Goal: Task Accomplishment & Management: Complete application form

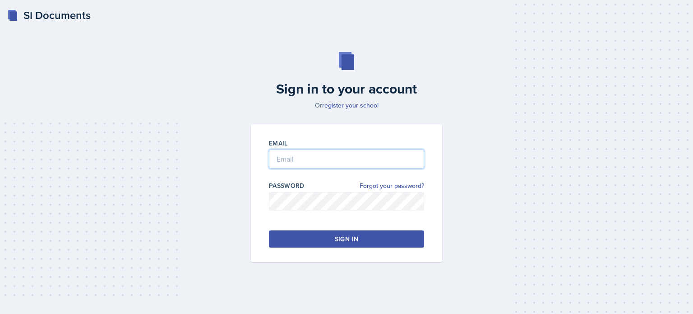
click at [294, 165] on input "email" at bounding box center [346, 158] width 155 height 19
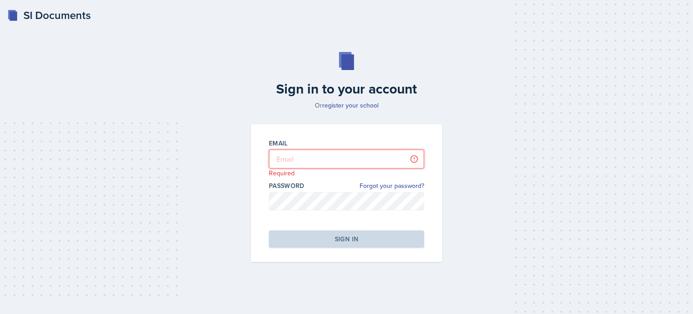
type input "[EMAIL_ADDRESS][DOMAIN_NAME]"
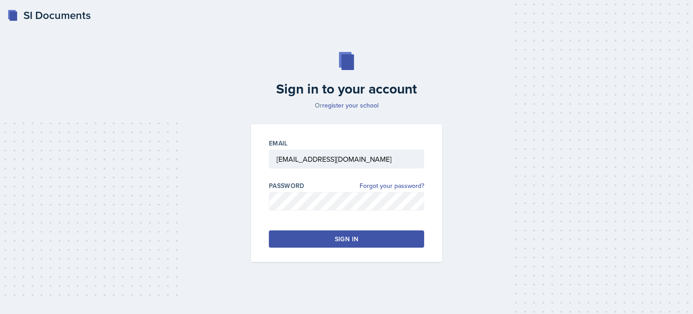
click at [345, 239] on div "Sign in" at bounding box center [346, 238] width 23 height 9
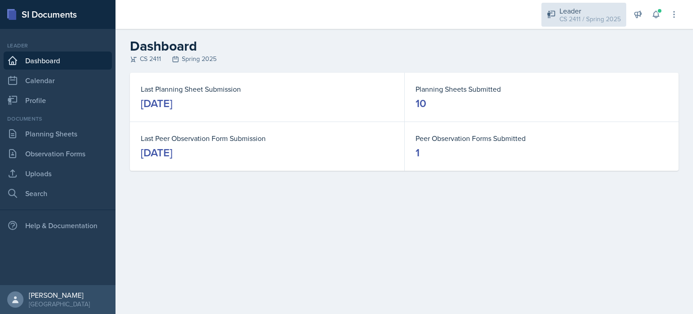
click at [598, 19] on div "CS 2411 / Spring 2025" at bounding box center [590, 18] width 61 height 9
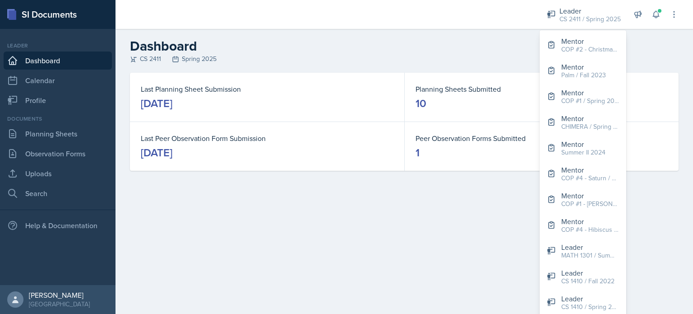
click at [640, 222] on main "Dashboard CS 2411 Spring 2025 Last Planning Sheet Submission [DATE] Planning Sh…" at bounding box center [405, 171] width 578 height 285
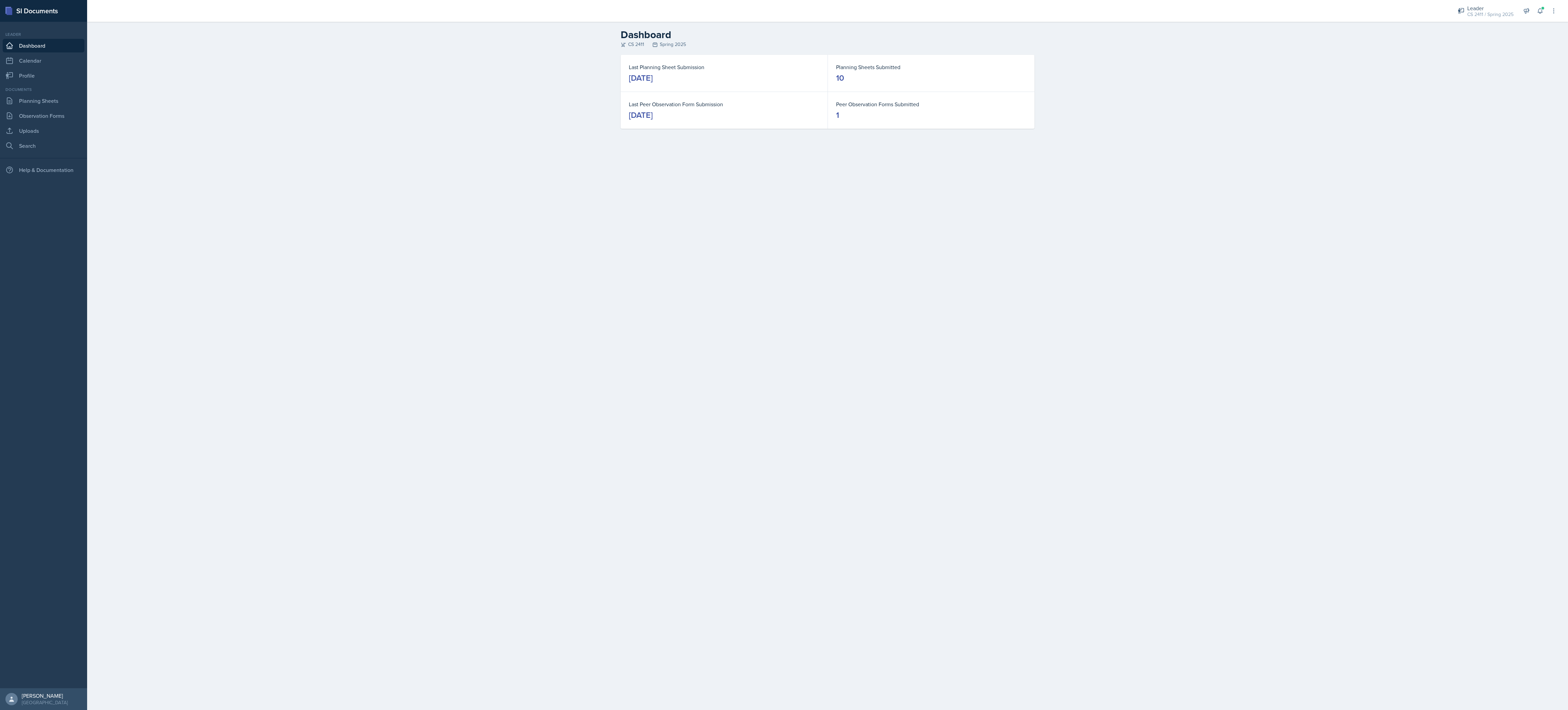
drag, startPoint x: 491, startPoint y: 1, endPoint x: 1127, endPoint y: 396, distance: 748.7
click at [523, 236] on main "Dashboard CS 2411 Spring 2025 Last Planning Sheet Submission [DATE] Planning Sh…" at bounding box center [828, 366] width 1481 height 688
click at [523, 7] on div "Leader" at bounding box center [1490, 8] width 46 height 8
click at [523, 236] on div "Leader" at bounding box center [1491, 321] width 44 height 8
click at [523, 236] on main "Dashboard CS 2411 Spring 2025 Last Planning Sheet Submission [DATE] Planning Sh…" at bounding box center [828, 366] width 1481 height 688
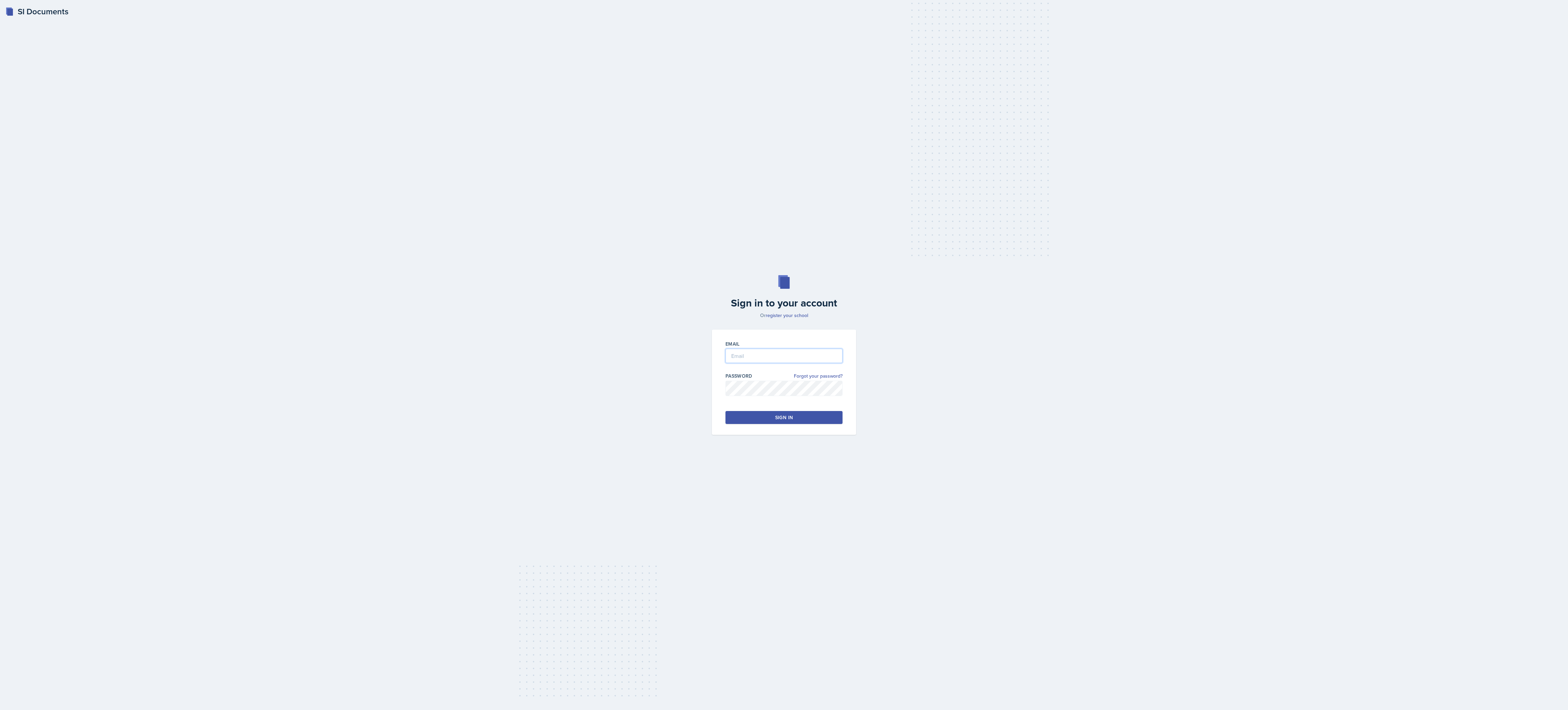
click at [523, 236] on input "email" at bounding box center [784, 355] width 117 height 14
type input "[EMAIL_ADDRESS][DOMAIN_NAME]"
click at [523, 236] on button "Sign in" at bounding box center [784, 417] width 117 height 13
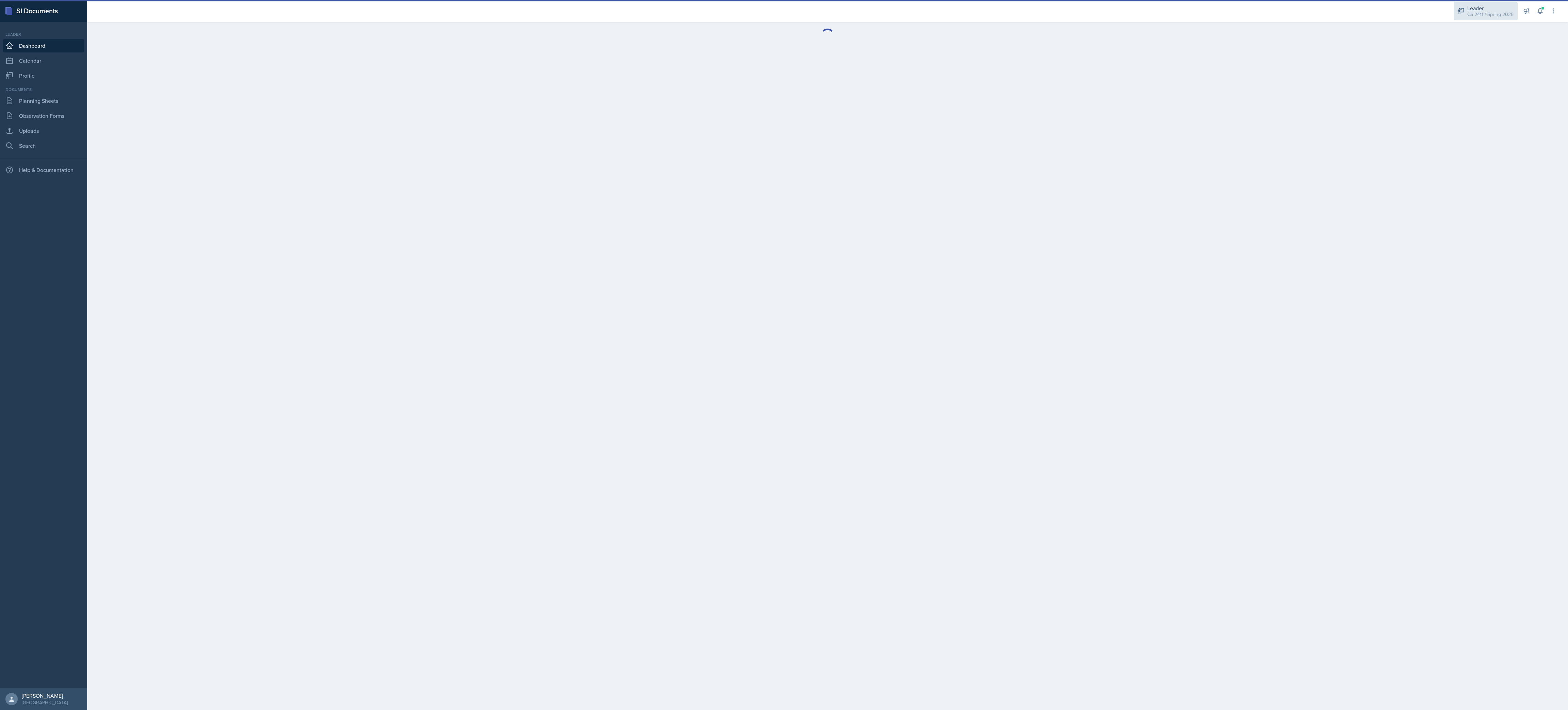
click at [523, 4] on div "Leader" at bounding box center [1490, 8] width 46 height 8
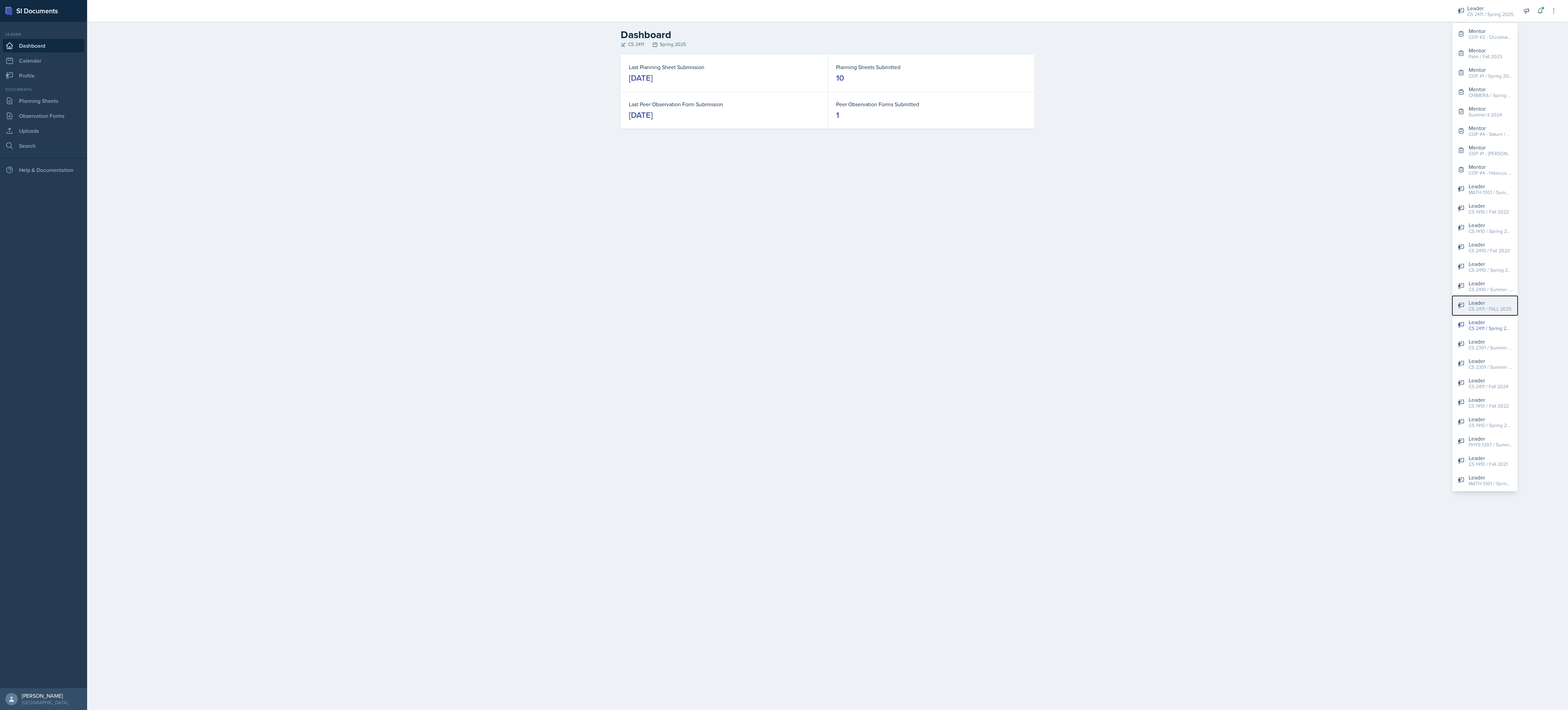
click at [523, 236] on div "CS 2411 / FALL 2025" at bounding box center [1490, 309] width 43 height 7
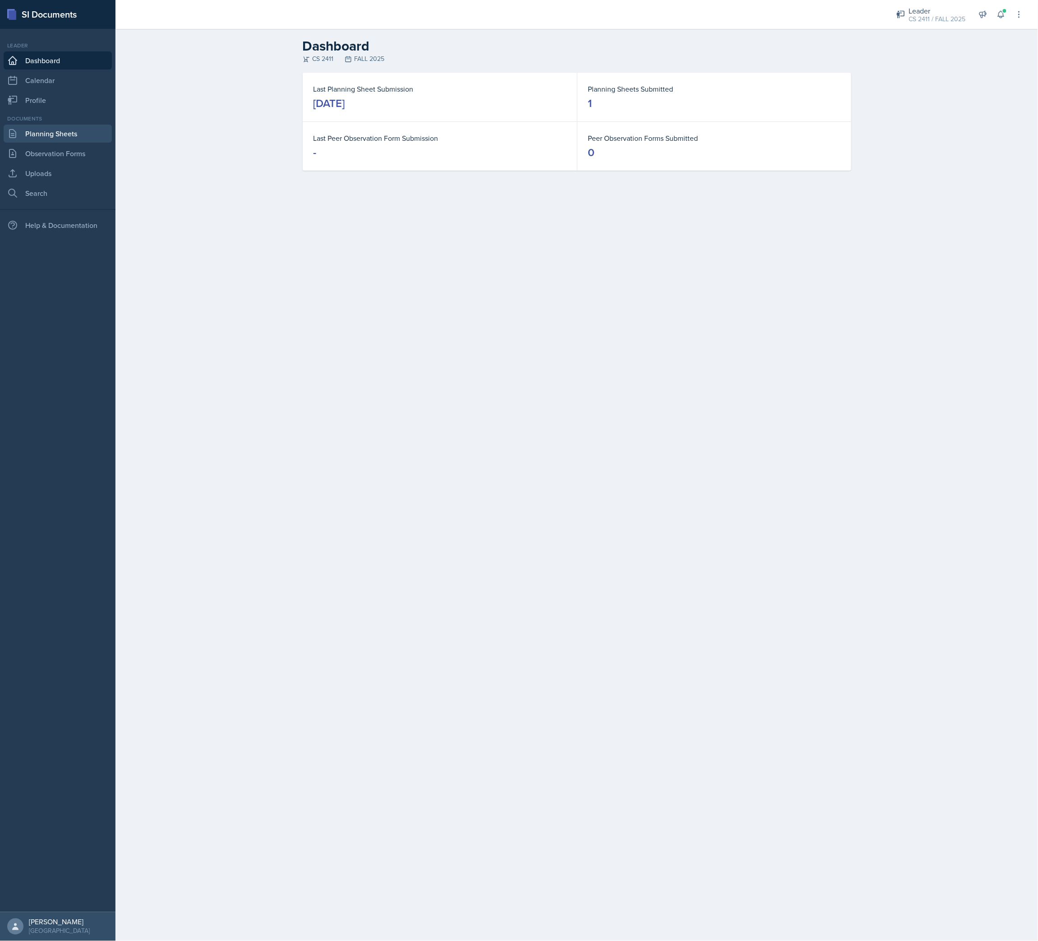
click at [77, 134] on link "Planning Sheets" at bounding box center [58, 134] width 108 height 18
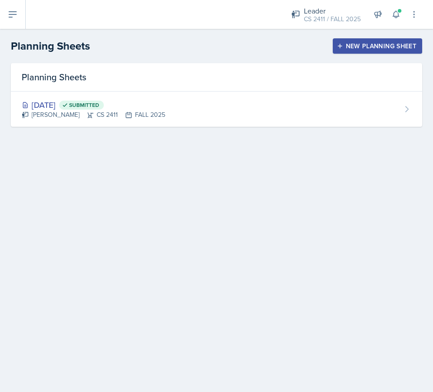
drag, startPoint x: 972, startPoint y: 2, endPoint x: 113, endPoint y: 226, distance: 888.0
click at [113, 226] on main "Planning Sheets New Planning Sheet Planning Sheets Aug 24th, 2025 Submitted Jav…" at bounding box center [216, 210] width 433 height 363
click at [391, 45] on div "New Planning Sheet" at bounding box center [377, 45] width 78 height 7
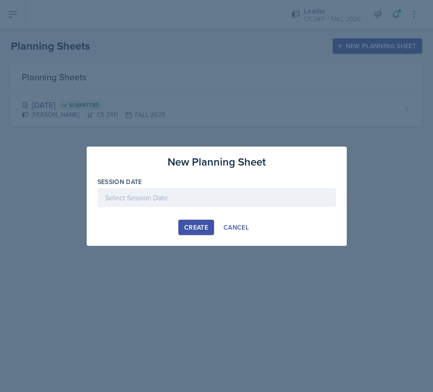
click at [208, 195] on div at bounding box center [216, 197] width 238 height 19
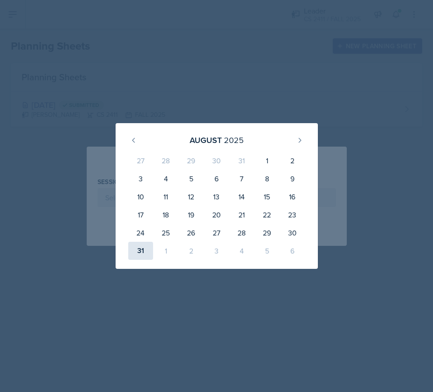
click at [139, 253] on div "31" at bounding box center [140, 251] width 25 height 18
type input "August 31st, 2025"
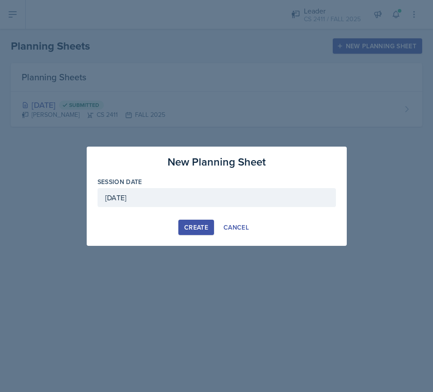
click at [194, 227] on div "Create" at bounding box center [196, 227] width 24 height 7
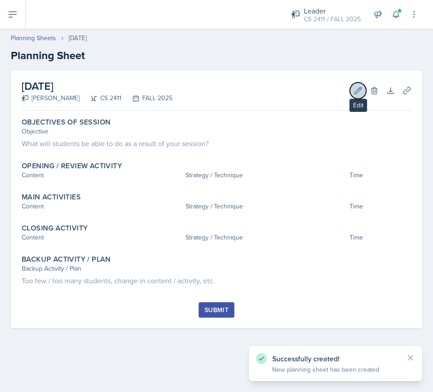
click at [355, 83] on button "Edit" at bounding box center [358, 91] width 16 height 16
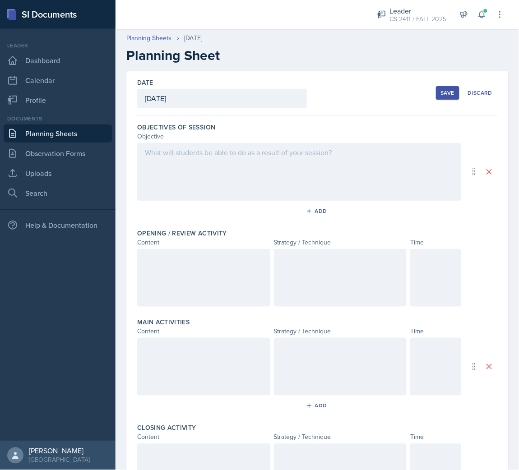
click at [186, 278] on div at bounding box center [203, 278] width 133 height 58
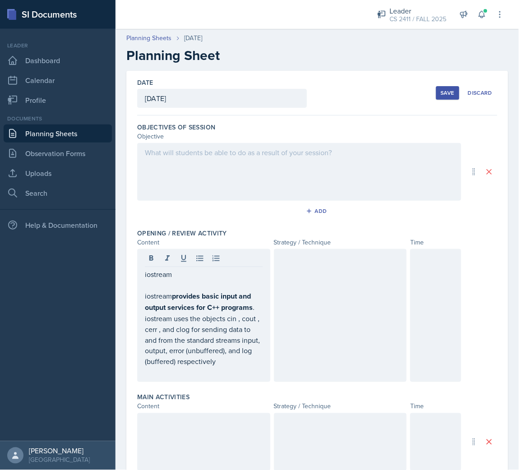
click at [352, 293] on div at bounding box center [340, 315] width 133 height 133
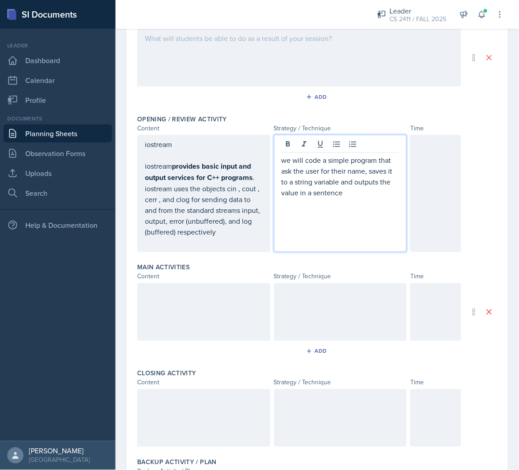
scroll to position [116, 0]
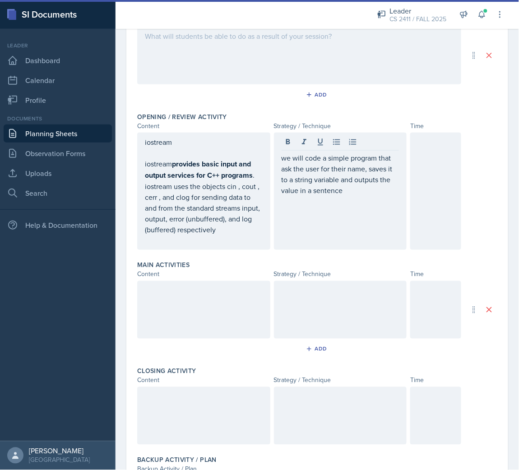
click at [232, 313] on div at bounding box center [203, 310] width 133 height 58
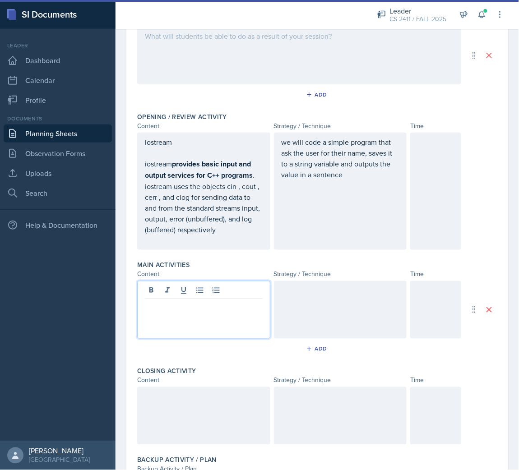
scroll to position [132, 0]
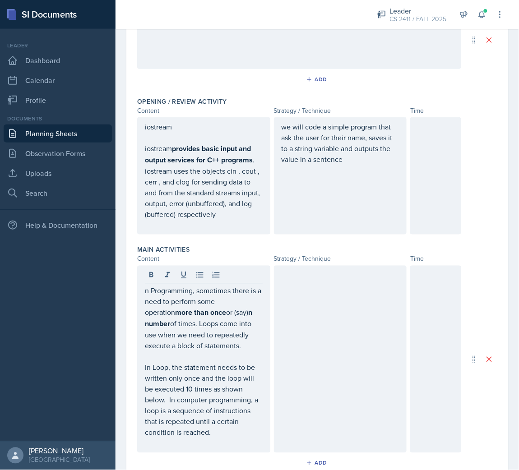
click at [356, 300] on div at bounding box center [340, 359] width 133 height 187
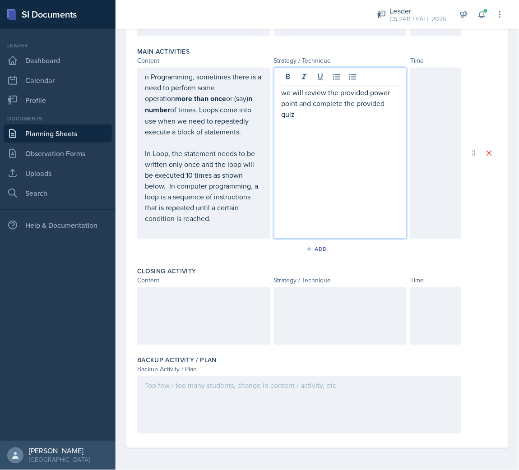
scroll to position [341, 0]
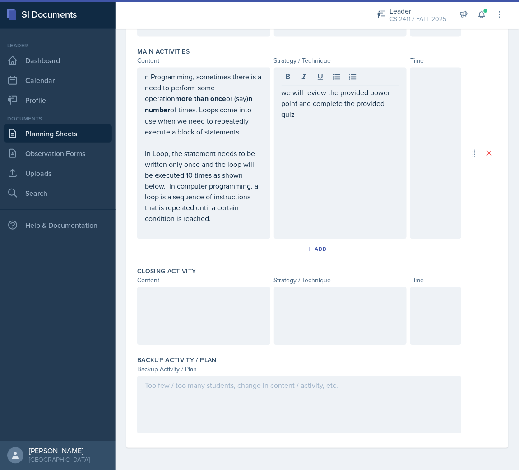
click at [232, 313] on div at bounding box center [203, 316] width 133 height 58
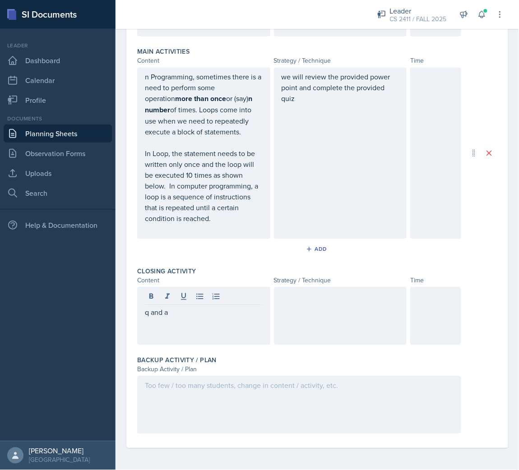
click at [370, 313] on div at bounding box center [340, 316] width 133 height 58
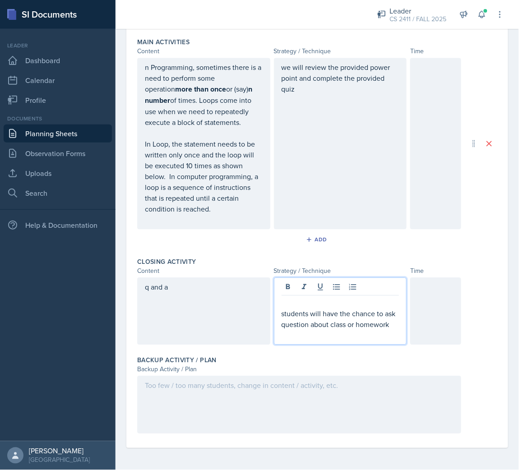
scroll to position [356, 0]
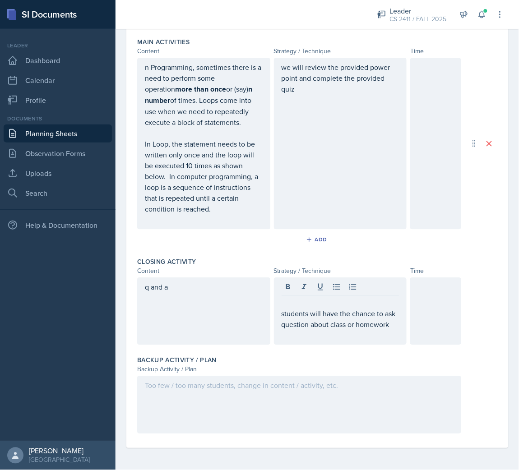
click at [415, 313] on div at bounding box center [299, 405] width 324 height 58
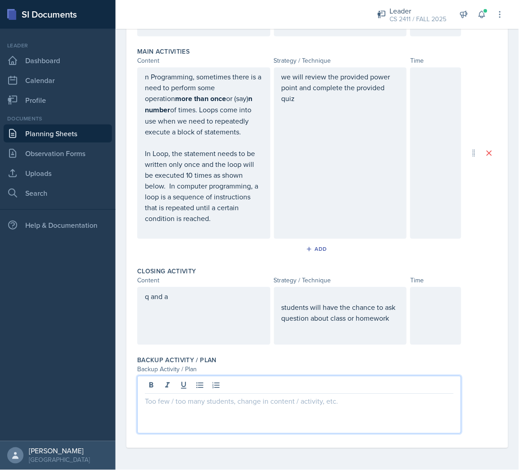
paste div
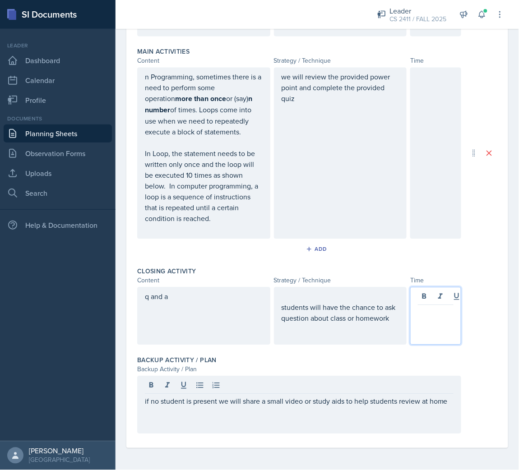
click at [432, 292] on div at bounding box center [435, 316] width 51 height 58
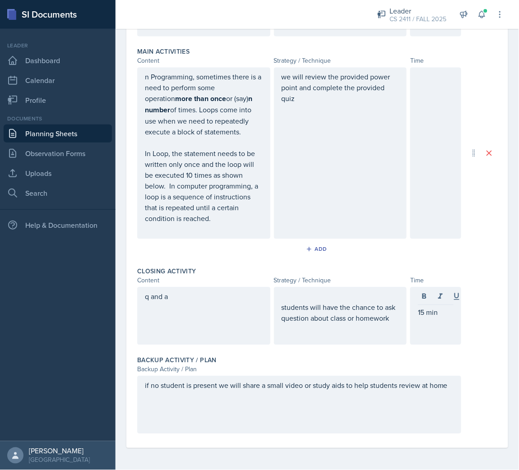
click at [426, 150] on div at bounding box center [435, 153] width 51 height 171
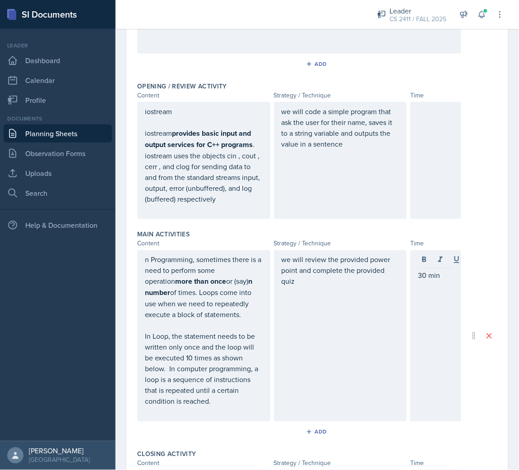
click at [426, 150] on div at bounding box center [435, 160] width 51 height 117
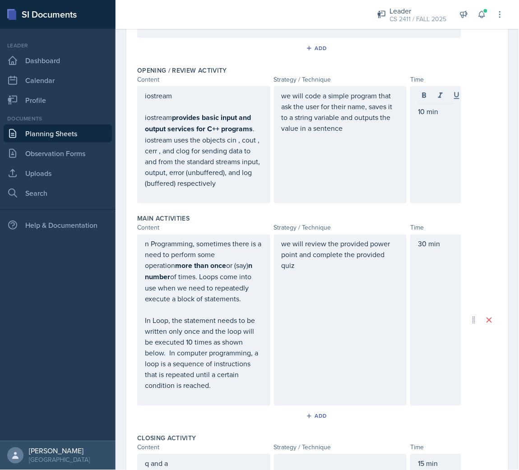
click at [478, 154] on div "iostream iostream provides basic input and output services for C++ programs . i…" at bounding box center [317, 144] width 360 height 117
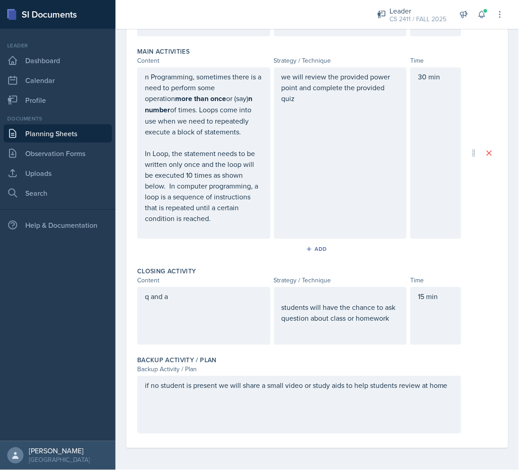
scroll to position [0, 0]
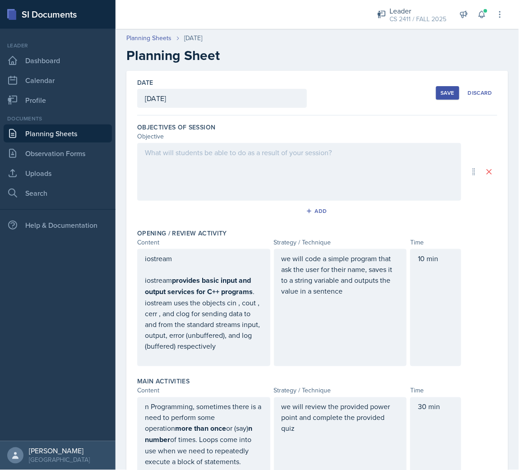
click at [274, 170] on div at bounding box center [299, 172] width 324 height 58
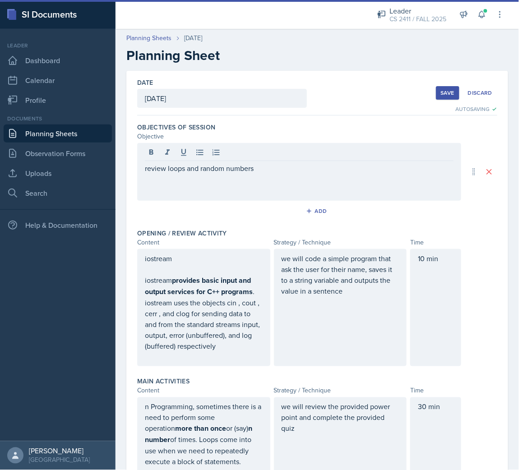
click at [441, 91] on div "Save" at bounding box center [448, 92] width 14 height 7
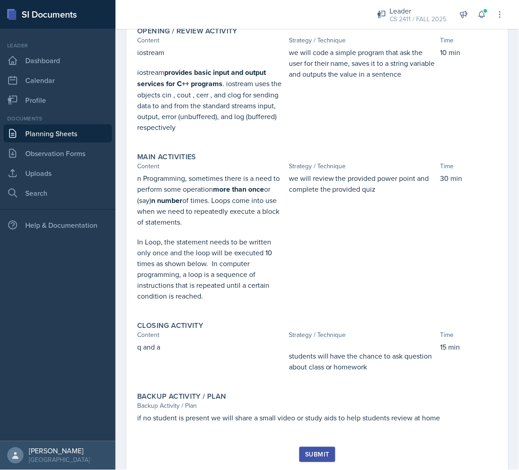
scroll to position [164, 0]
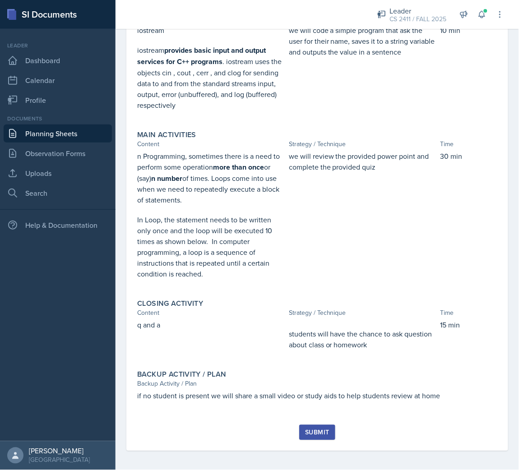
click at [308, 313] on div "Submit" at bounding box center [317, 432] width 24 height 7
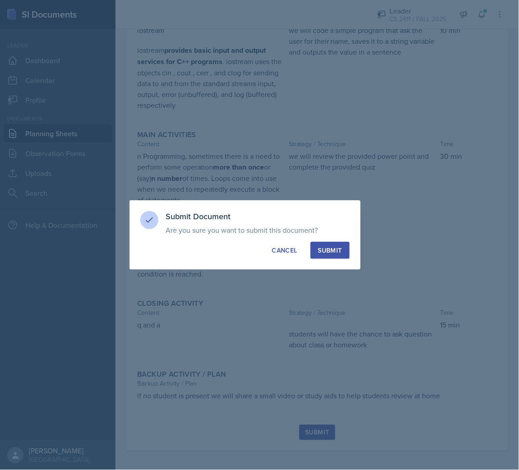
click at [348, 254] on button "Submit" at bounding box center [329, 250] width 39 height 17
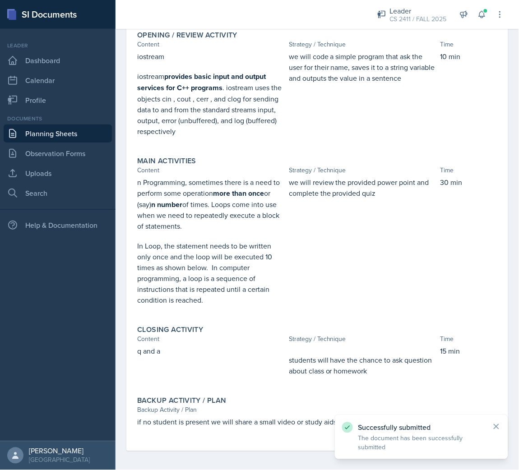
scroll to position [0, 0]
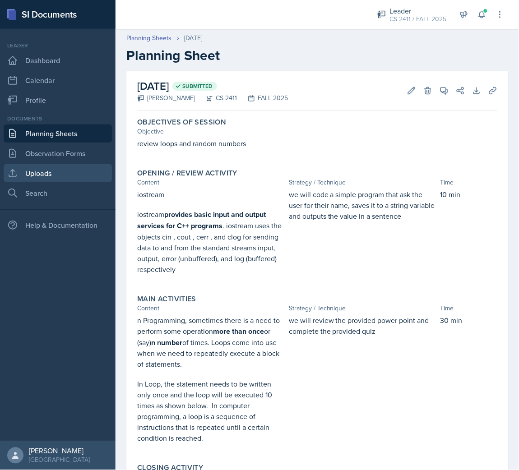
click at [50, 172] on link "Uploads" at bounding box center [58, 173] width 108 height 18
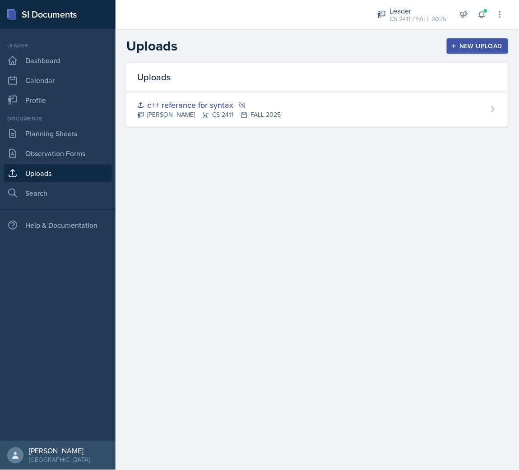
click at [464, 42] on div "New Upload" at bounding box center [478, 45] width 50 height 7
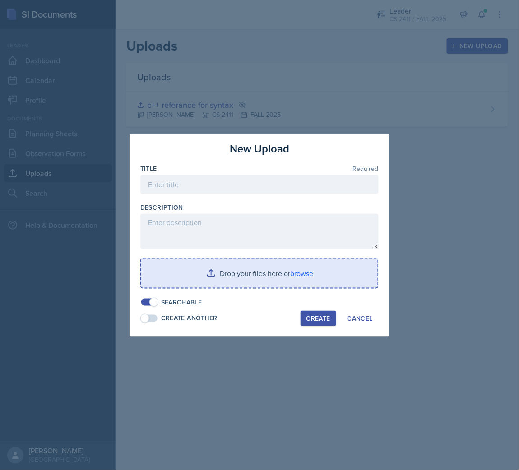
click at [251, 272] on input "file" at bounding box center [259, 273] width 236 height 29
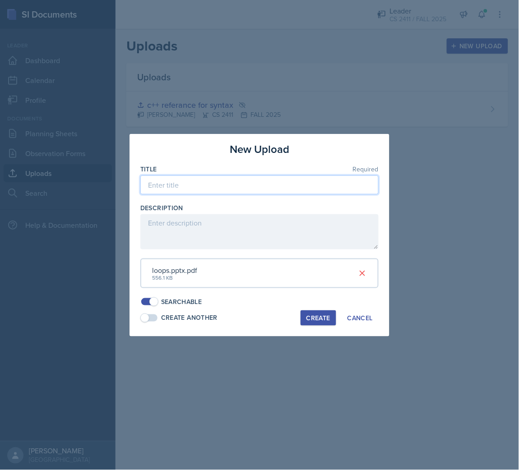
click at [278, 181] on input at bounding box center [259, 185] width 238 height 19
type input "loop review"
click at [318, 313] on div "Create" at bounding box center [318, 318] width 24 height 7
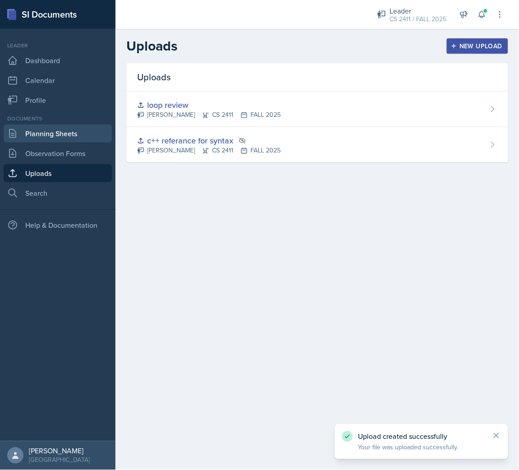
click at [41, 139] on link "Planning Sheets" at bounding box center [58, 134] width 108 height 18
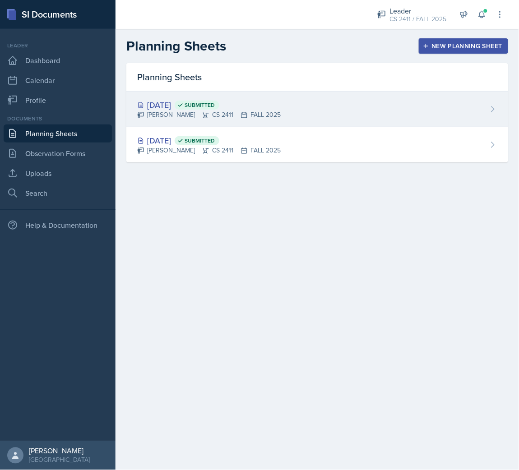
click at [151, 108] on div "Aug 31st, 2025 Submitted" at bounding box center [208, 105] width 143 height 12
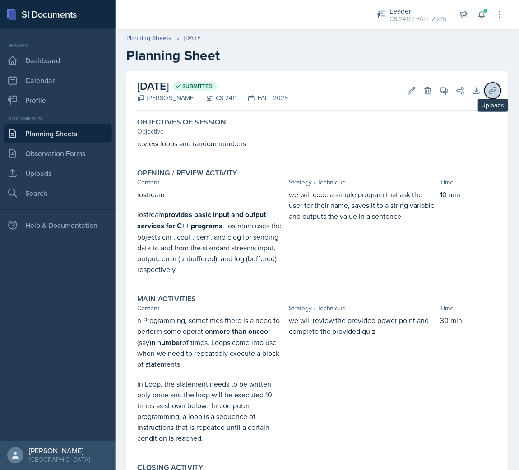
click at [488, 86] on icon at bounding box center [492, 90] width 9 height 9
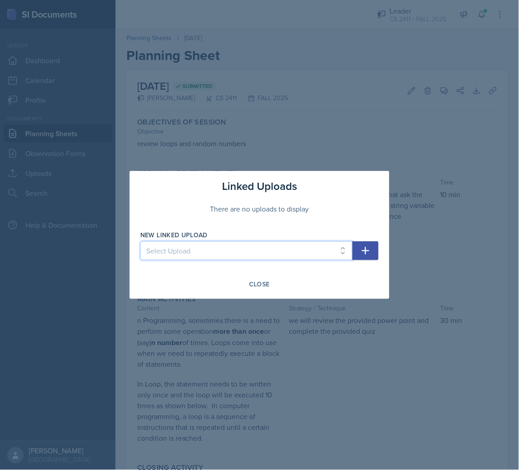
click at [292, 257] on select "Select Upload c++ referance for syntax loop review" at bounding box center [246, 250] width 212 height 19
select select "91ddf9ac-2c6b-44d3-9db4-d152cd41006a"
click at [140, 241] on select "Select Upload c++ referance for syntax loop review" at bounding box center [246, 250] width 212 height 19
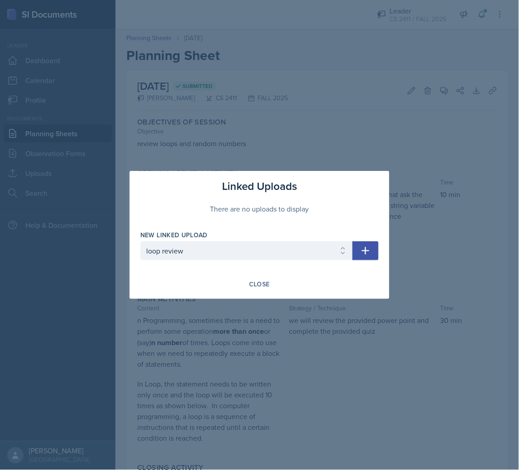
click at [367, 253] on icon "button" at bounding box center [365, 250] width 11 height 11
select select
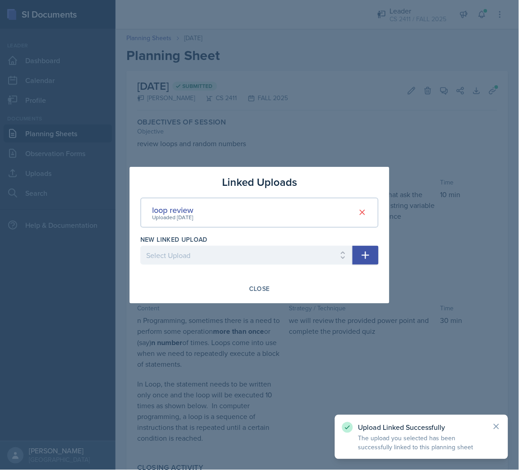
click at [440, 168] on div at bounding box center [259, 235] width 519 height 470
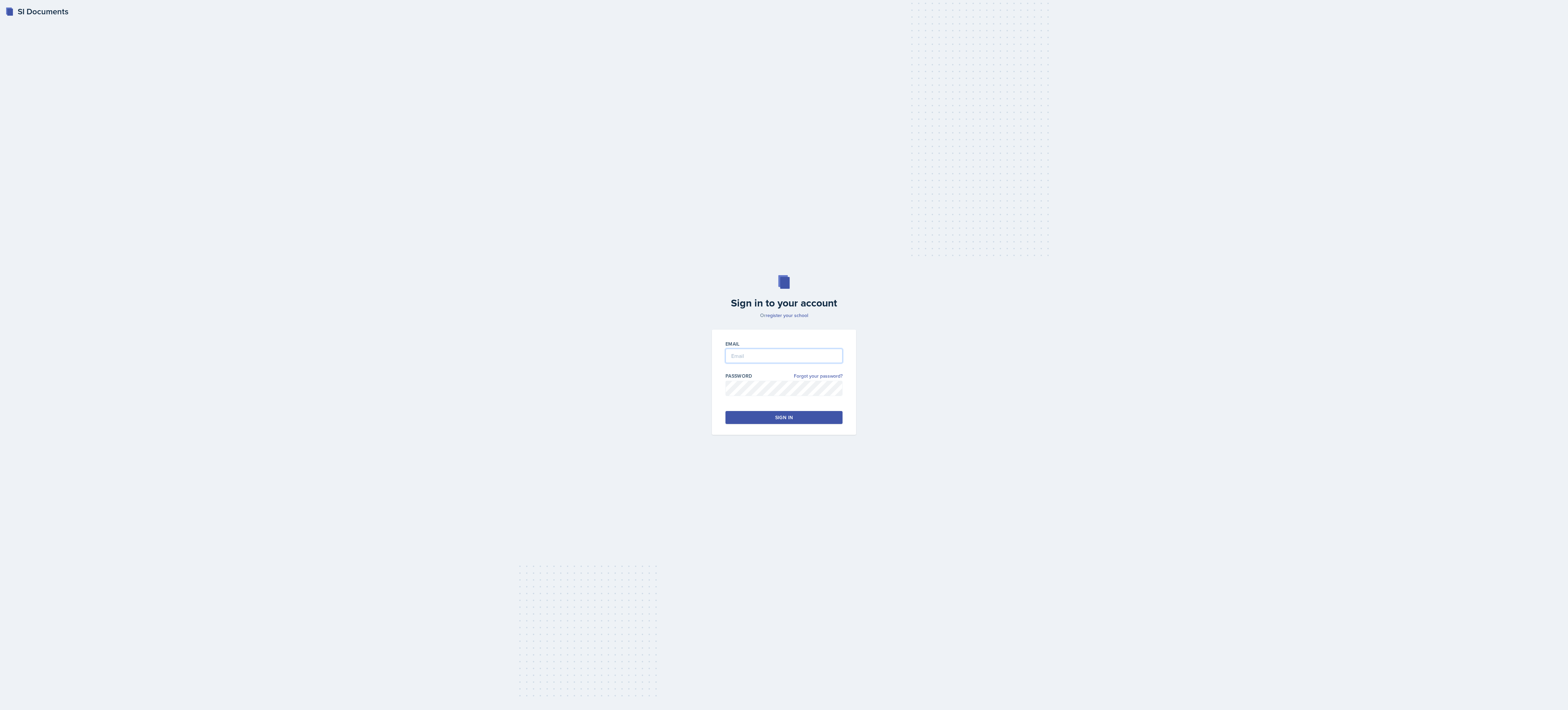
click at [741, 357] on input "email" at bounding box center [784, 355] width 117 height 14
type input "[EMAIL_ADDRESS][DOMAIN_NAME]"
click at [790, 411] on button "Sign in" at bounding box center [784, 417] width 117 height 13
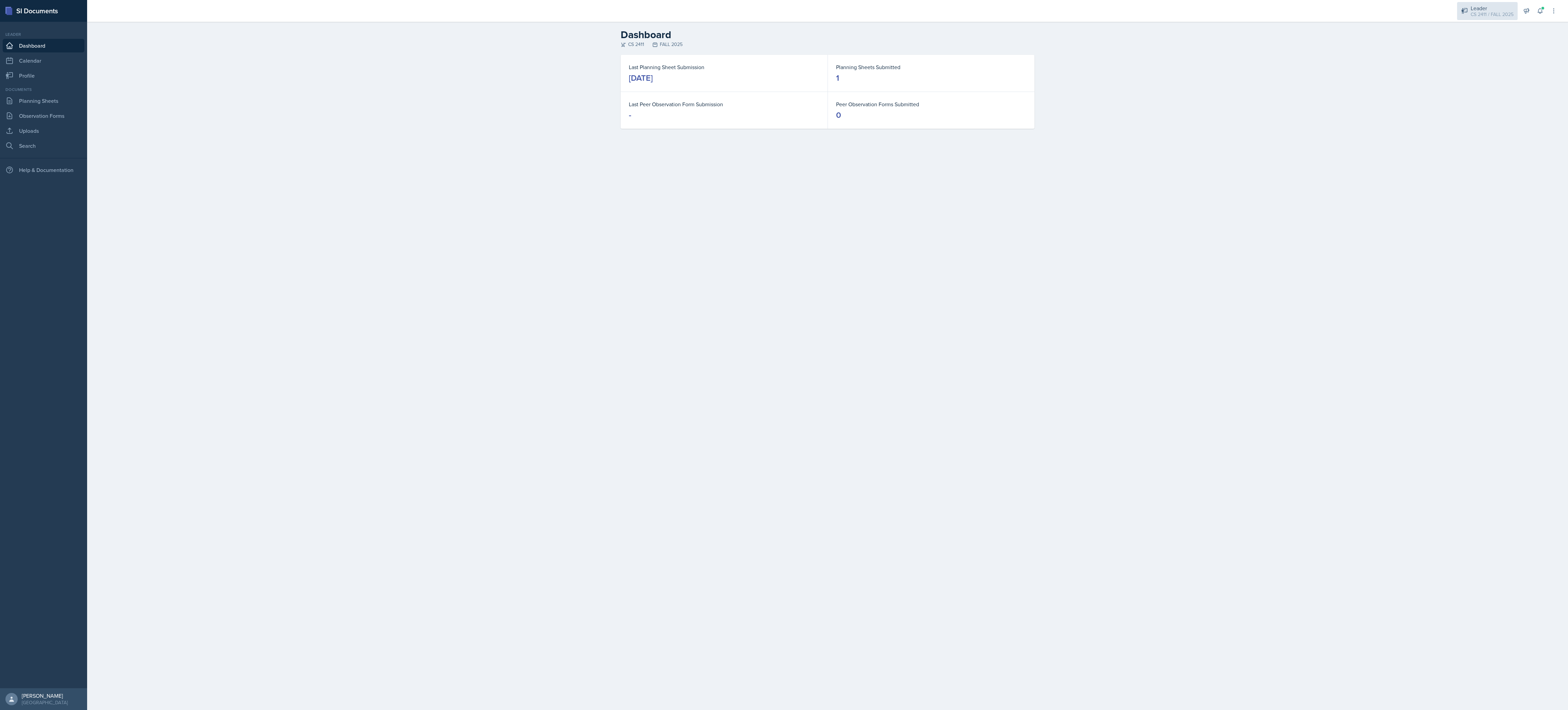
click at [1505, 14] on div "CS 2411 / FALL 2025" at bounding box center [1492, 14] width 43 height 7
click at [1502, 332] on button "Leader CS 2411 / Spring 2025" at bounding box center [1485, 325] width 66 height 20
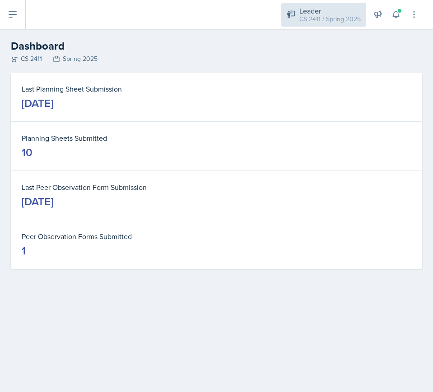
click at [318, 16] on div "CS 2411 / Spring 2025" at bounding box center [329, 18] width 61 height 9
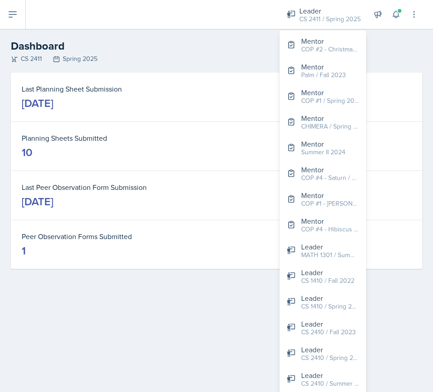
click at [151, 79] on div "Last Planning Sheet Submission [DATE]" at bounding box center [216, 97] width 411 height 49
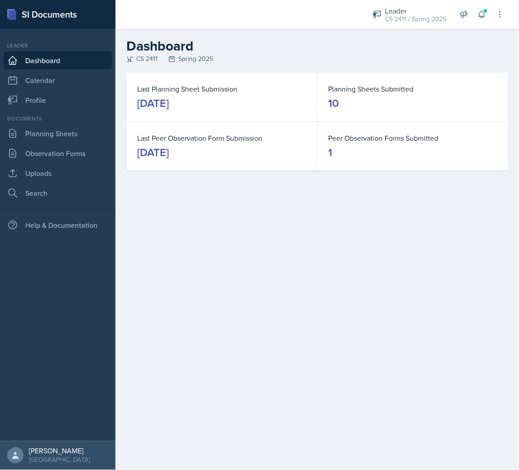
drag, startPoint x: 312, startPoint y: 2, endPoint x: 162, endPoint y: 250, distance: 289.9
click at [162, 250] on main "Dashboard CS 2411 Spring 2025 Last Planning Sheet Submission [DATE] Planning Sh…" at bounding box center [317, 249] width 403 height 441
click at [169, 104] on div "[DATE]" at bounding box center [153, 103] width 32 height 14
click at [84, 130] on link "Planning Sheets" at bounding box center [58, 134] width 108 height 18
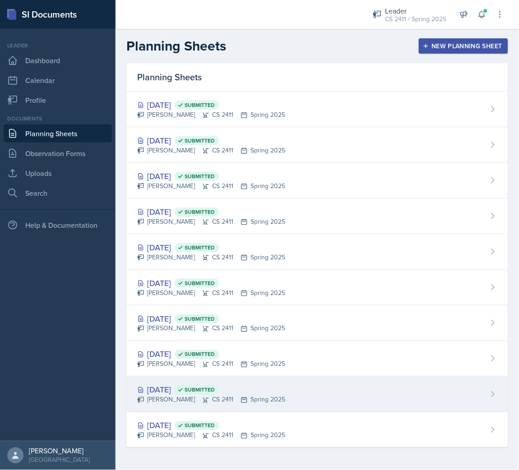
click at [187, 390] on div "[DATE] Submitted" at bounding box center [211, 390] width 148 height 12
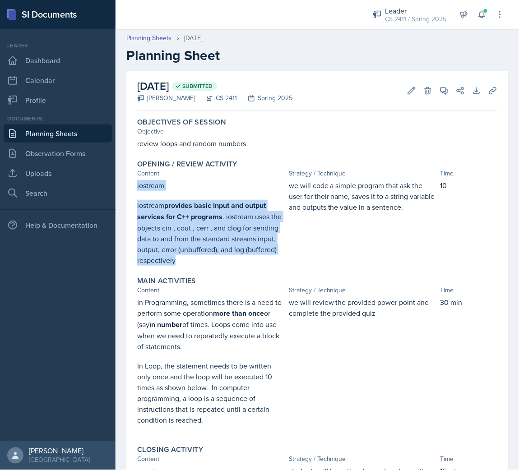
drag, startPoint x: 226, startPoint y: 259, endPoint x: 134, endPoint y: 187, distance: 116.4
click at [134, 187] on div "Opening / Review Activity Content Strategy / Technique Time iostream iostream p…" at bounding box center [317, 212] width 367 height 113
copy div "iostream iostream provides basic input and output services for C++ programs . i…"
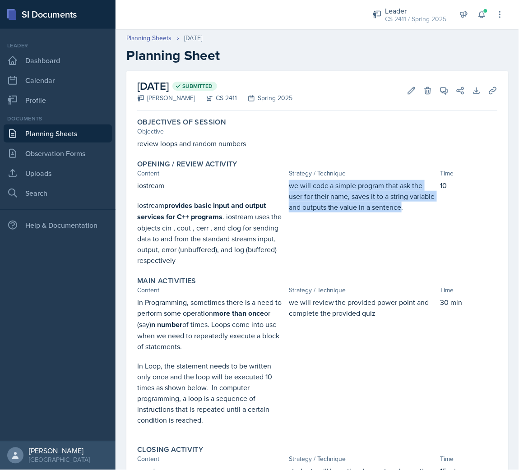
drag, startPoint x: 424, startPoint y: 205, endPoint x: 286, endPoint y: 187, distance: 138.8
click at [289, 187] on p "we will code a simple program that ask the user for their name, saves it to a s…" at bounding box center [363, 196] width 148 height 32
copy p "we will code a simple program that ask the user for their name, saves it to a s…"
drag, startPoint x: 138, startPoint y: 303, endPoint x: 236, endPoint y: 420, distance: 152.7
click at [236, 420] on div "In Programming, sometimes there is a need to perform some operation more than o…" at bounding box center [211, 366] width 148 height 138
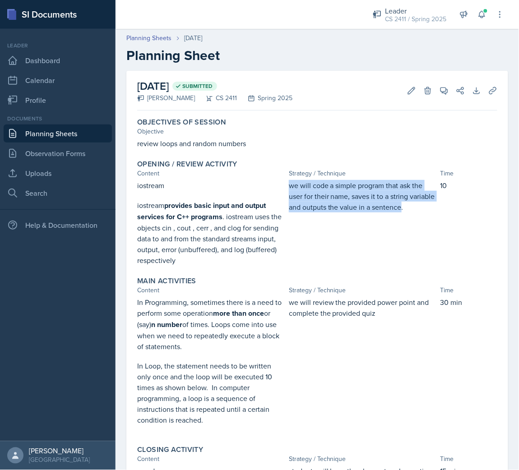
copy div "n Programming, sometimes there is a need to perform some operation more than on…"
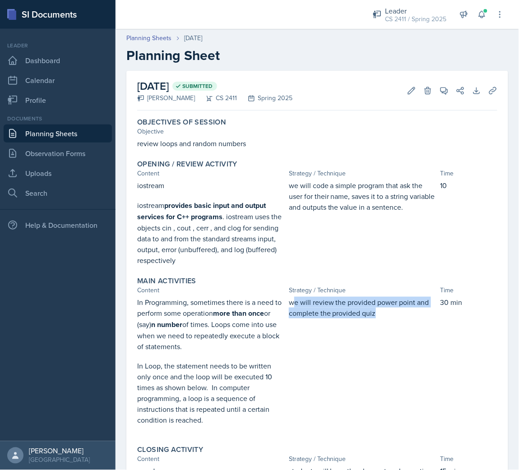
drag, startPoint x: 376, startPoint y: 316, endPoint x: 289, endPoint y: 305, distance: 87.4
click at [289, 305] on p "we will review the provided power point and complete the provided quiz" at bounding box center [363, 308] width 148 height 22
drag, startPoint x: 286, startPoint y: 301, endPoint x: 386, endPoint y: 312, distance: 100.9
click at [386, 312] on p "we will review the provided power point and complete the provided quiz" at bounding box center [363, 308] width 148 height 22
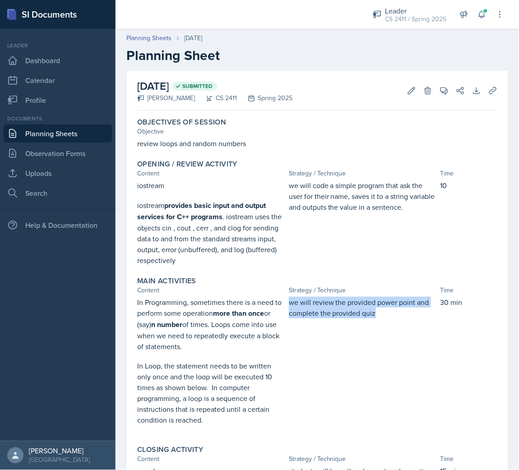
copy p "we will review the provided power point and complete the provided quiz"
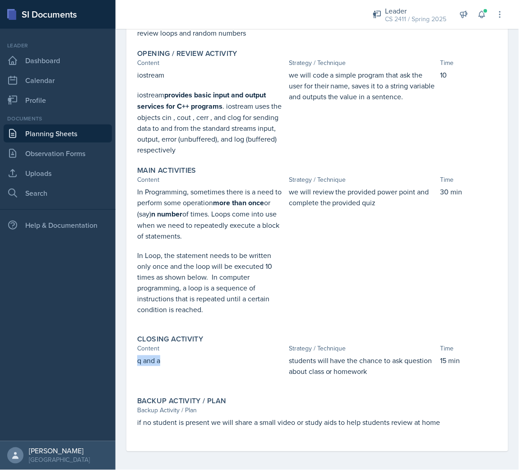
drag, startPoint x: 168, startPoint y: 360, endPoint x: 134, endPoint y: 360, distance: 34.7
click at [134, 360] on div "Closing Activity Content Strategy / Technique Time q and a students will have t…" at bounding box center [317, 361] width 367 height 58
copy p "q and a"
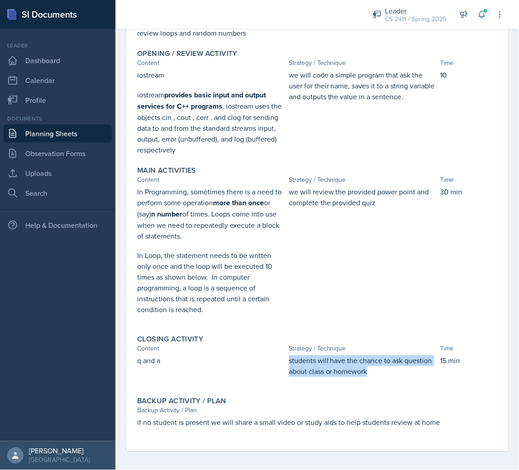
drag, startPoint x: 365, startPoint y: 366, endPoint x: 281, endPoint y: 361, distance: 84.1
click at [281, 361] on div "q and a students will have the chance to ask question about class or homework 1…" at bounding box center [317, 371] width 360 height 31
copy div "students will have the chance to ask question about class or homework"
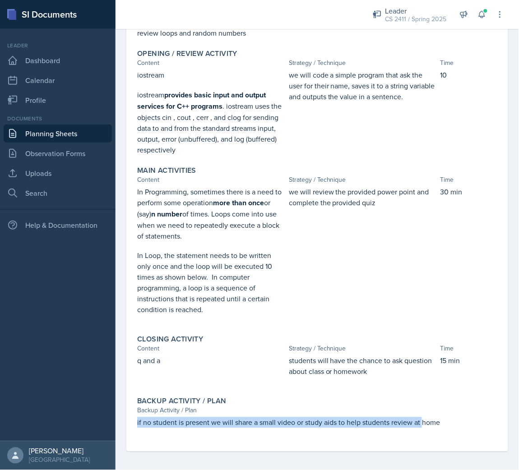
drag, startPoint x: 137, startPoint y: 419, endPoint x: 423, endPoint y: 426, distance: 286.2
click at [423, 426] on div "if no student is present we will share a small video or study aids to help stud…" at bounding box center [317, 427] width 360 height 20
copy p "if no student is present we will share a small video or study aids to help stud…"
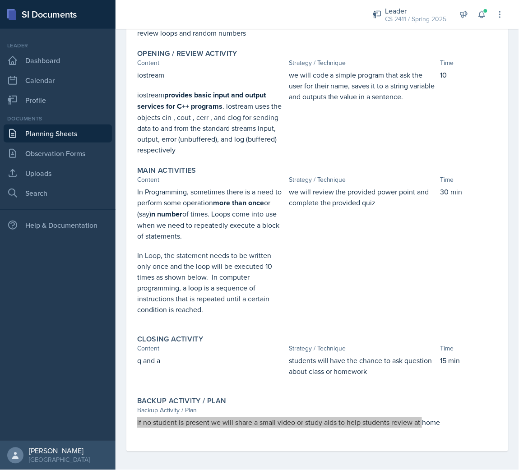
scroll to position [0, 0]
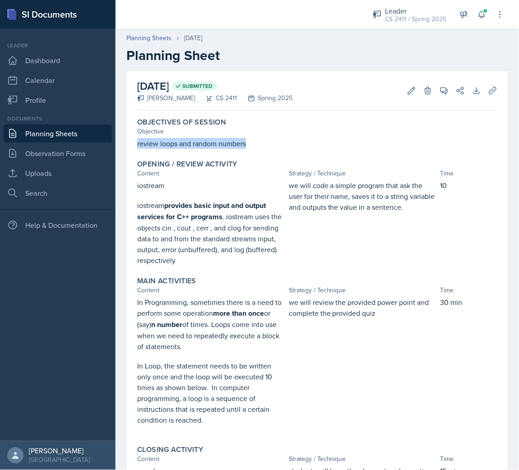
drag, startPoint x: 265, startPoint y: 142, endPoint x: 127, endPoint y: 143, distance: 138.1
click at [127, 143] on div "[DATE] Submitted [PERSON_NAME] CS 2411 Spring 2025 Edit Delete View Comments Co…" at bounding box center [317, 316] width 382 height 491
copy p "review loops and random numbers"
click at [488, 88] on icon at bounding box center [492, 90] width 9 height 9
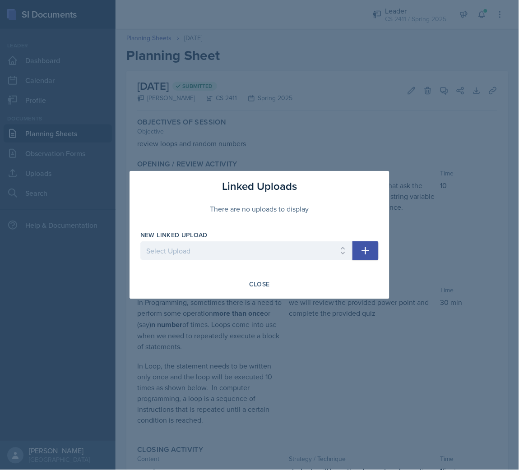
click at [330, 106] on div at bounding box center [259, 235] width 519 height 470
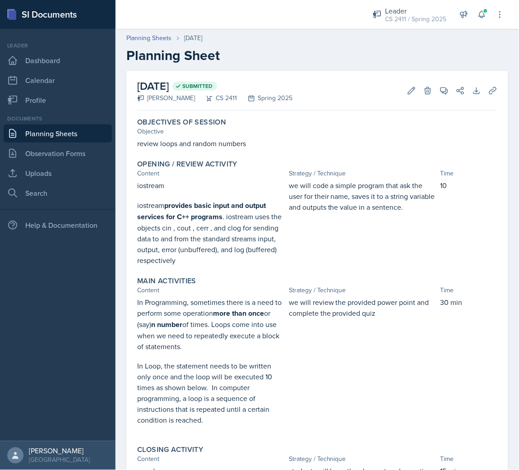
scroll to position [111, 0]
